Goal: Information Seeking & Learning: Learn about a topic

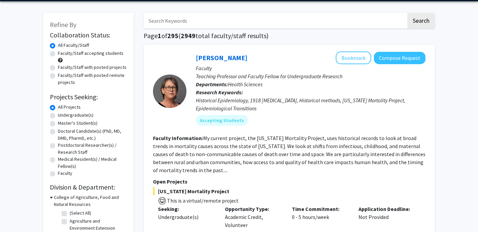
scroll to position [32, 0]
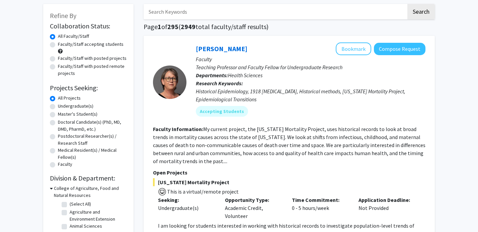
click at [58, 108] on label "Undergraduate(s)" at bounding box center [75, 106] width 35 height 7
click at [58, 107] on input "Undergraduate(s)" at bounding box center [60, 105] width 4 height 4
radio input "true"
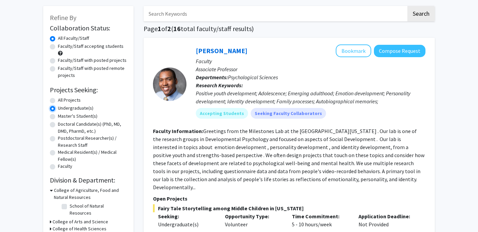
scroll to position [26, 0]
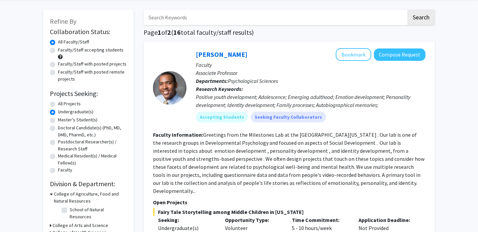
click at [58, 52] on label "Faculty/Staff accepting students" at bounding box center [91, 49] width 66 height 7
click at [58, 51] on input "Faculty/Staff accepting students" at bounding box center [60, 48] width 4 height 4
radio input "true"
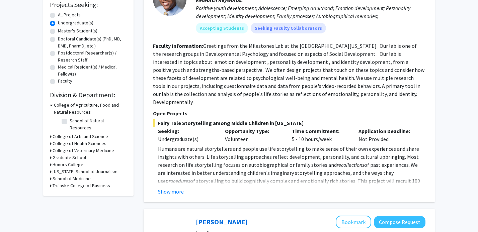
scroll to position [125, 0]
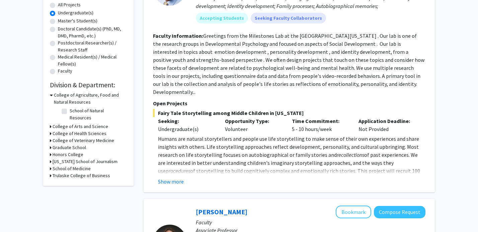
click at [52, 95] on icon at bounding box center [51, 95] width 3 height 7
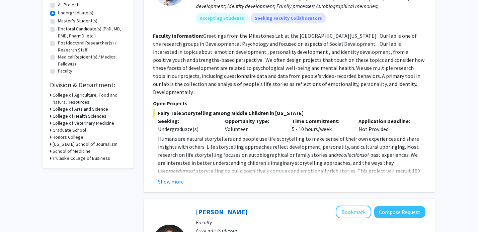
click at [54, 152] on h3 "School of Medicine" at bounding box center [72, 151] width 38 height 7
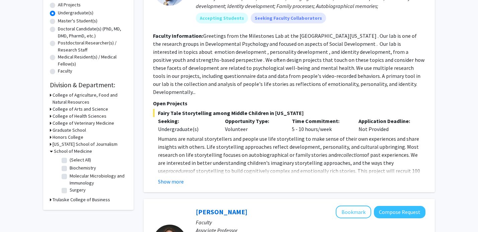
click at [70, 170] on label "Biochemistry" at bounding box center [83, 168] width 26 height 7
click at [70, 169] on input "Biochemistry" at bounding box center [72, 167] width 4 height 4
checkbox input "true"
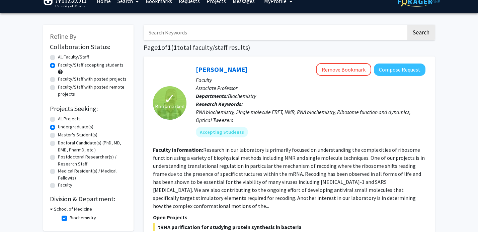
scroll to position [6, 0]
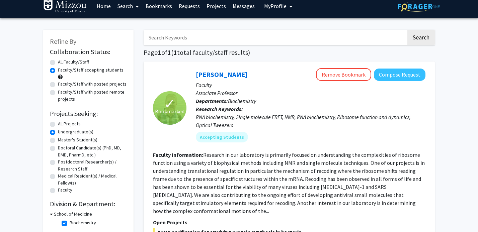
click at [201, 41] on input "Search Keywords" at bounding box center [274, 37] width 263 height 15
click at [58, 62] on label "All Faculty/Staff" at bounding box center [73, 62] width 31 height 7
click at [58, 62] on input "All Faculty/Staff" at bounding box center [60, 61] width 4 height 4
radio input "true"
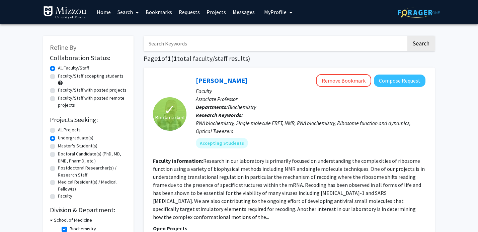
click at [58, 131] on label "All Projects" at bounding box center [69, 129] width 23 height 7
click at [58, 131] on input "All Projects" at bounding box center [60, 128] width 4 height 4
radio input "true"
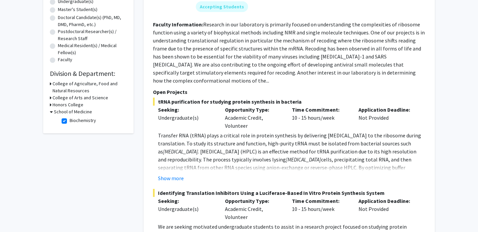
scroll to position [134, 0]
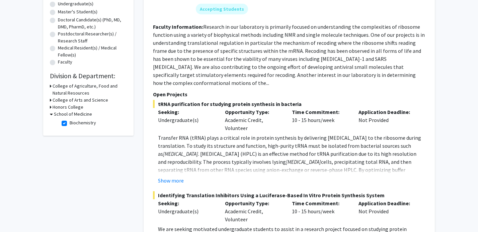
click at [70, 122] on label "Biochemistry" at bounding box center [83, 122] width 26 height 7
click at [70, 122] on input "Biochemistry" at bounding box center [72, 121] width 4 height 4
checkbox input "false"
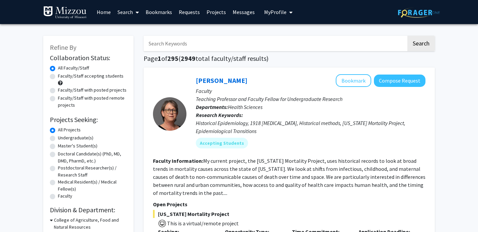
click at [187, 42] on input "Search Keywords" at bounding box center [274, 43] width 263 height 15
type input "fang"
click at [407, 36] on button "Search" at bounding box center [420, 43] width 27 height 15
